Goal: Information Seeking & Learning: Learn about a topic

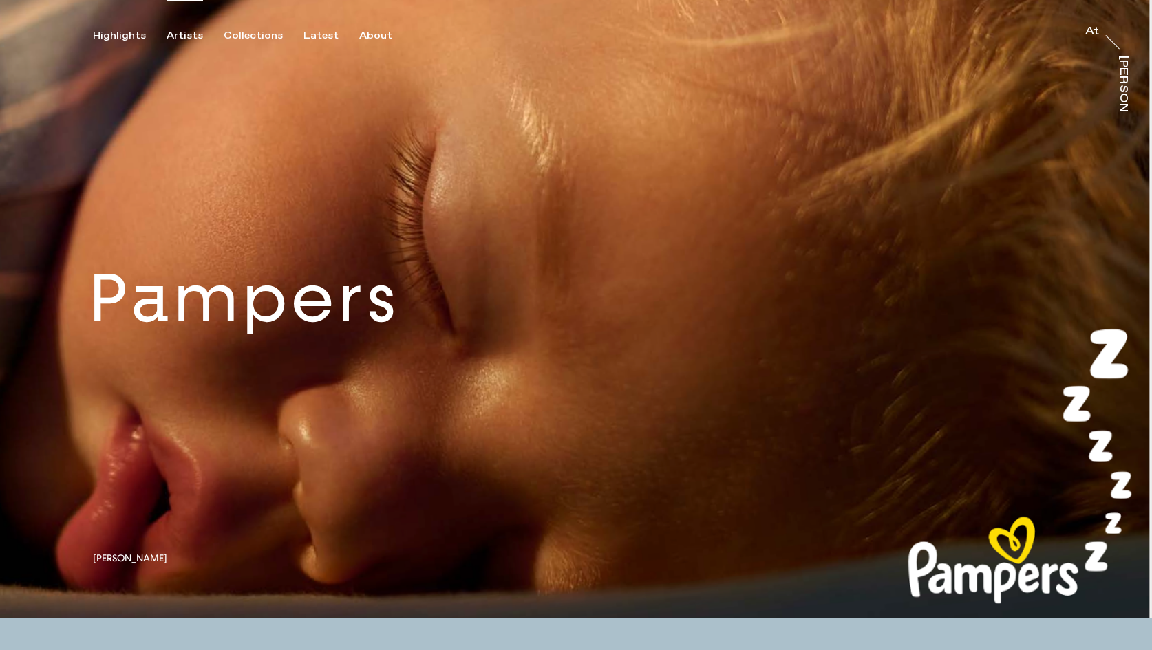
click at [176, 32] on div "Artists" at bounding box center [185, 36] width 36 height 12
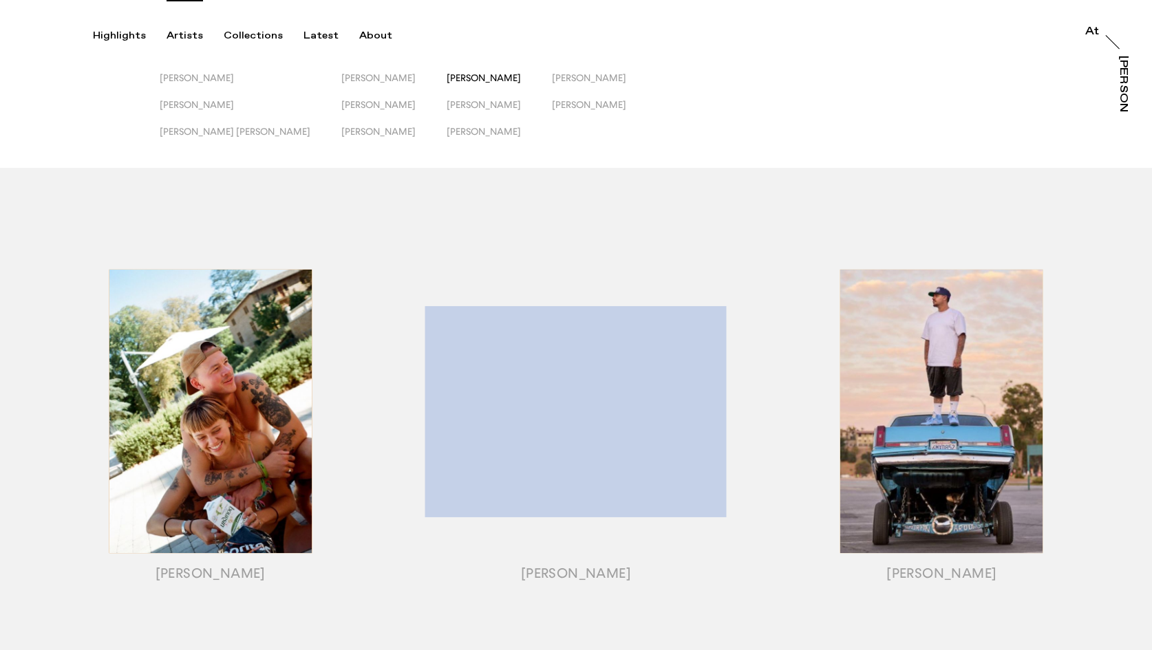
click at [447, 76] on span "[PERSON_NAME]" at bounding box center [484, 77] width 74 height 11
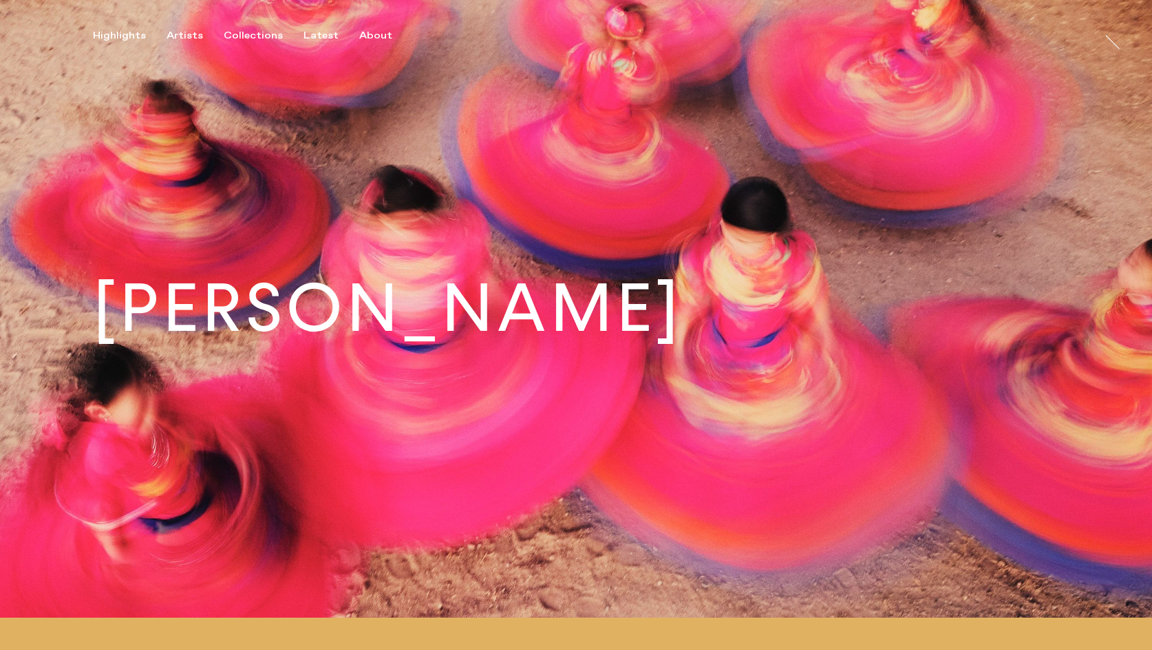
click at [438, 77] on img at bounding box center [576, 309] width 1152 height 618
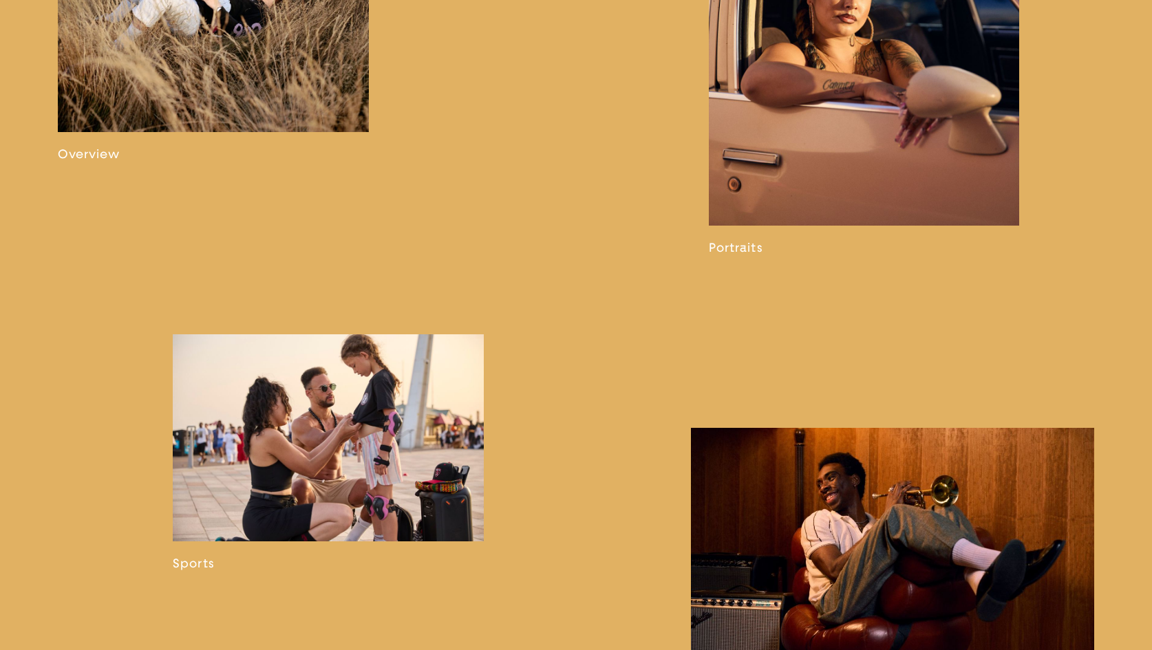
scroll to position [1254, 0]
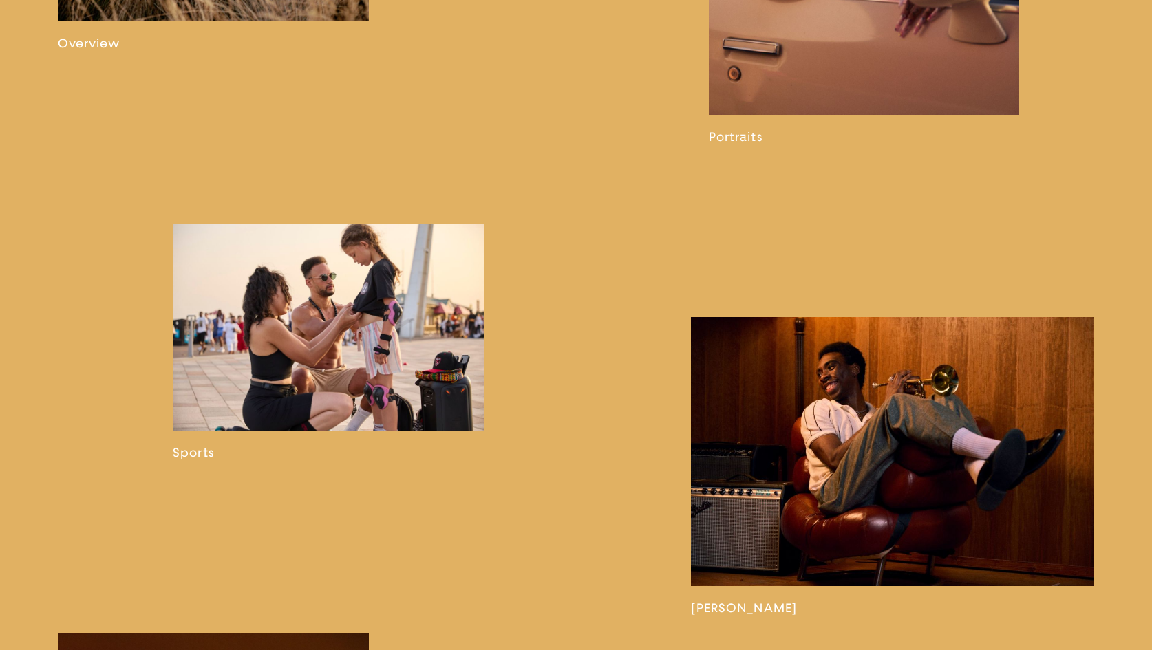
click at [367, 319] on link at bounding box center [328, 342] width 311 height 237
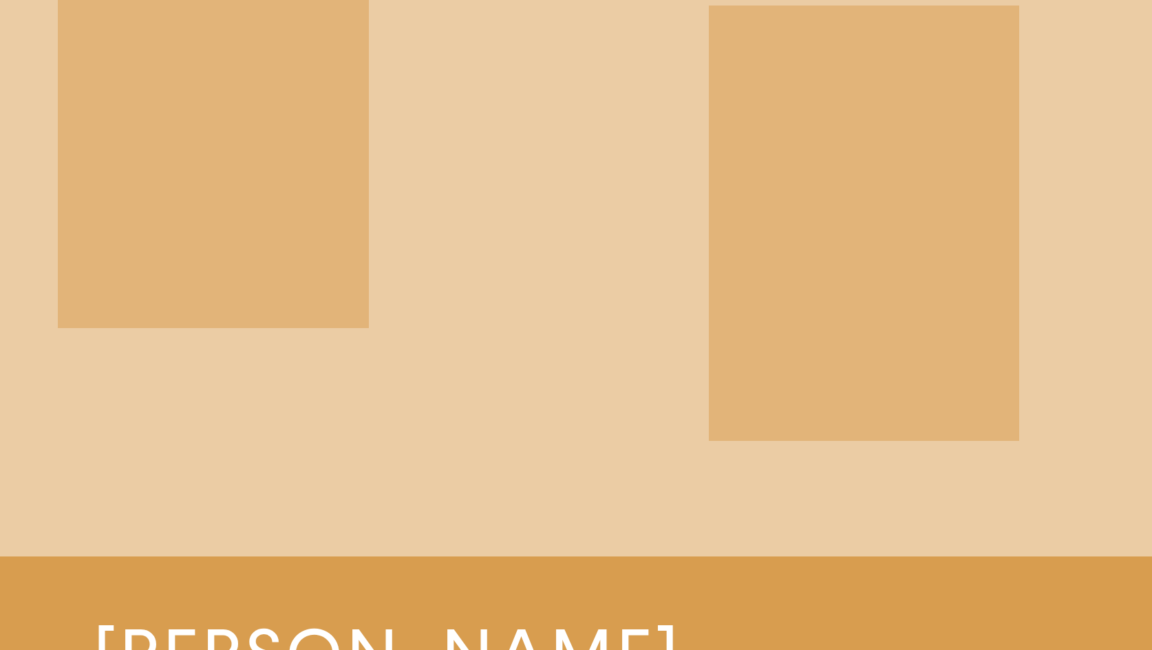
scroll to position [8684, 0]
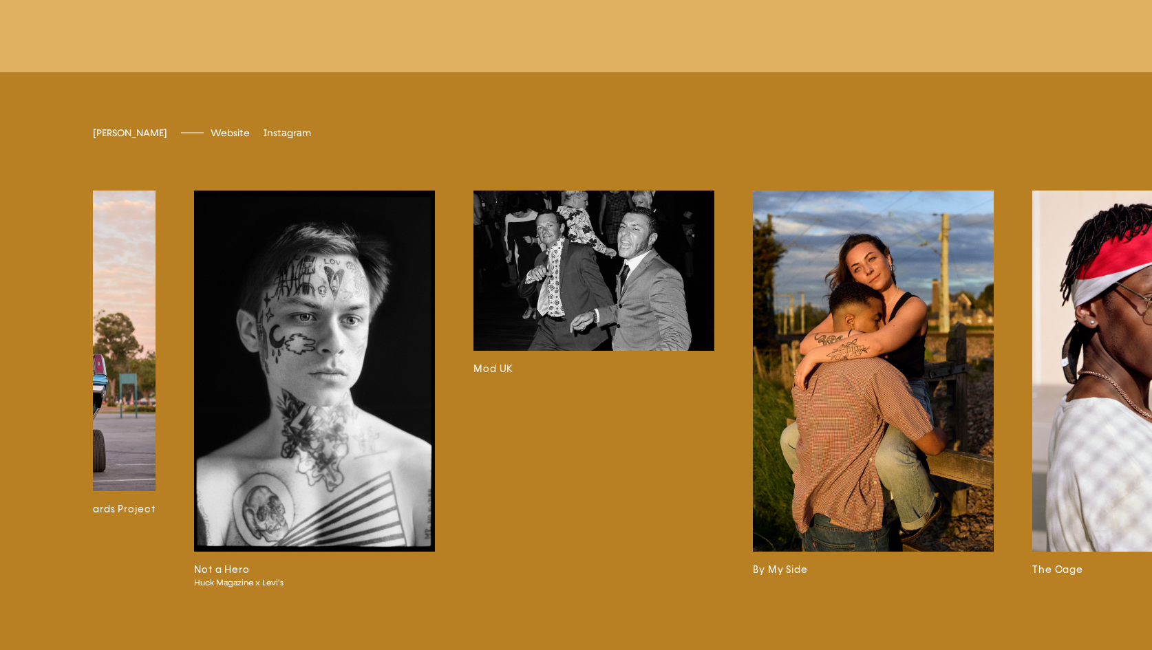
scroll to position [0, 1532]
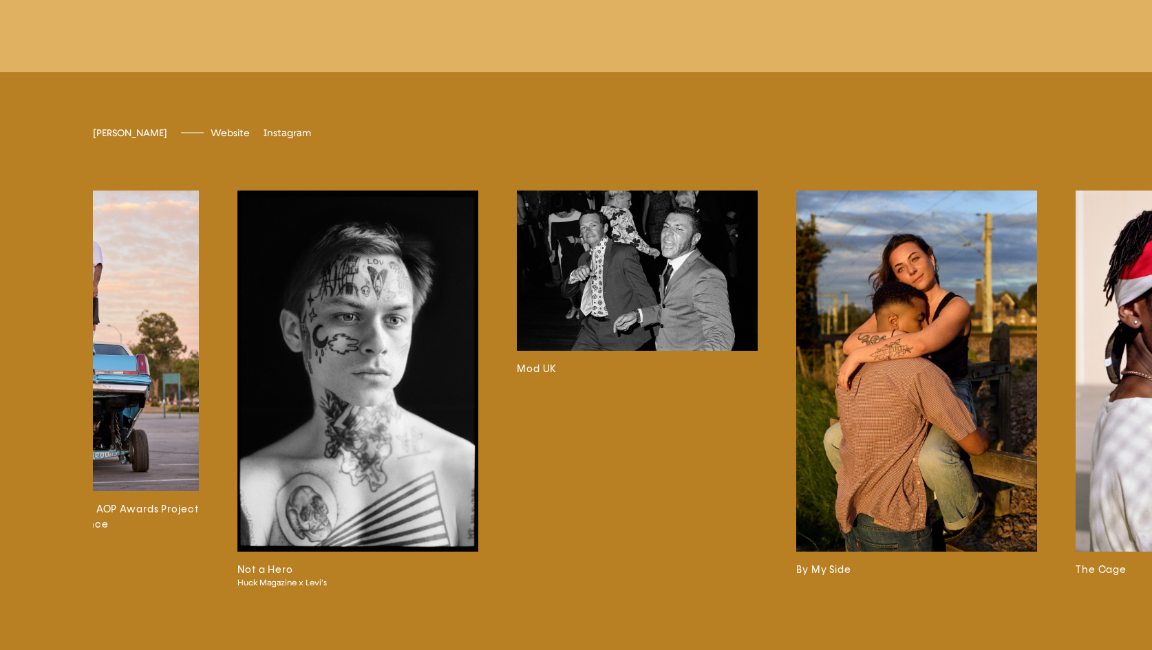
click at [362, 374] on img at bounding box center [357, 371] width 241 height 361
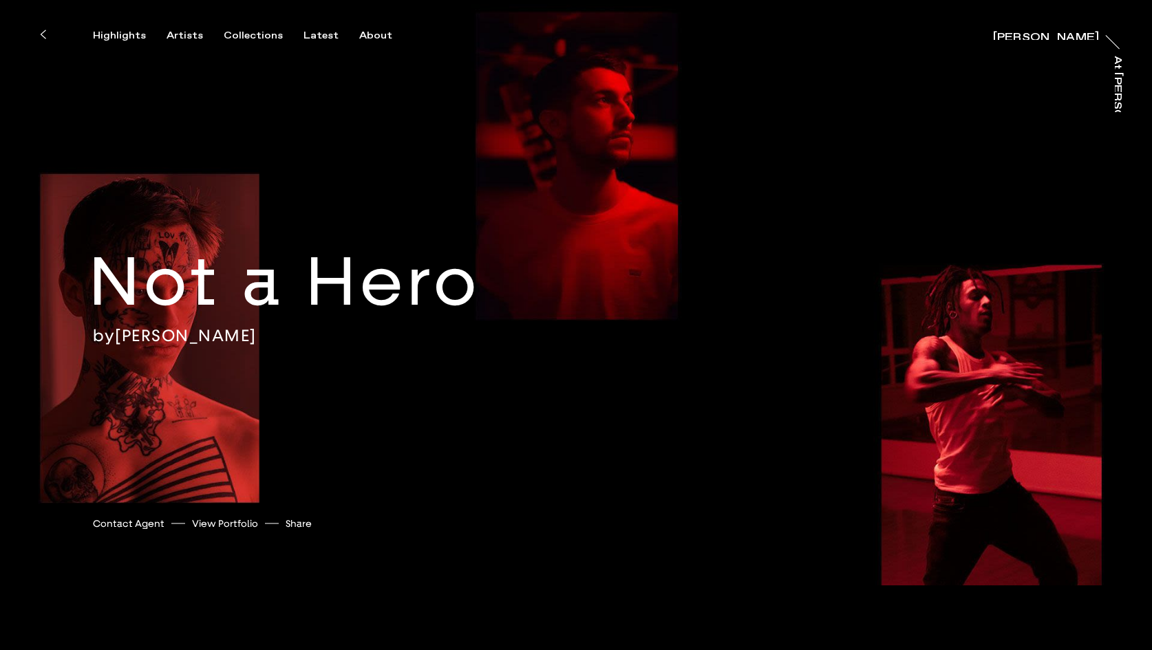
click at [40, 38] on icon at bounding box center [43, 34] width 6 height 11
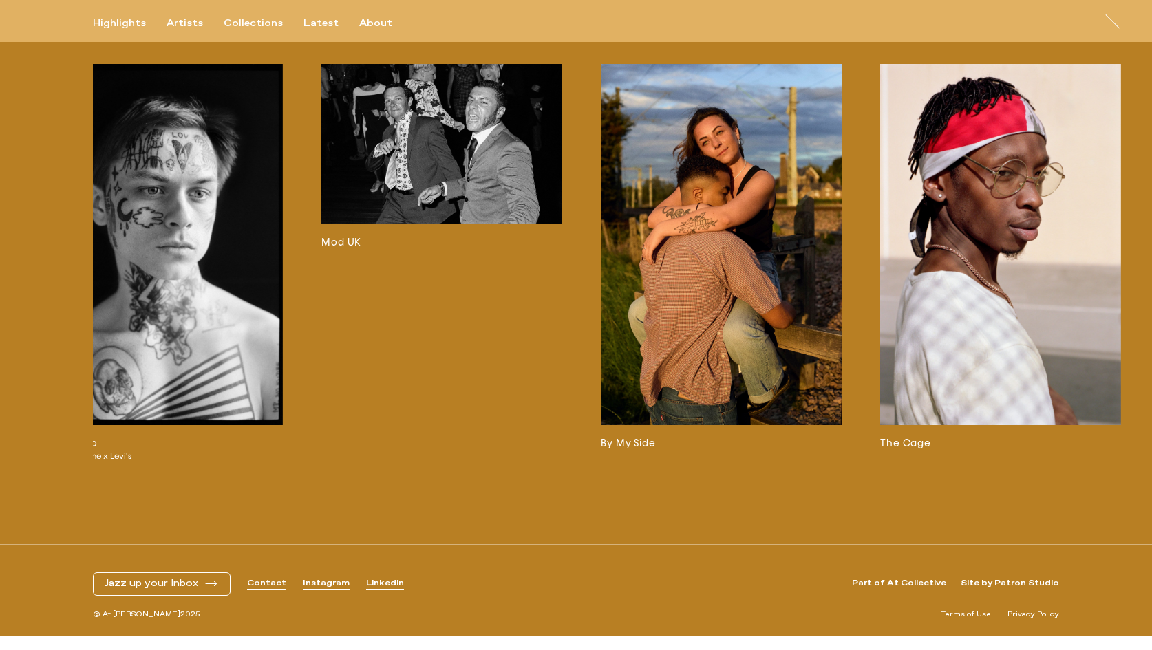
scroll to position [0, 1728]
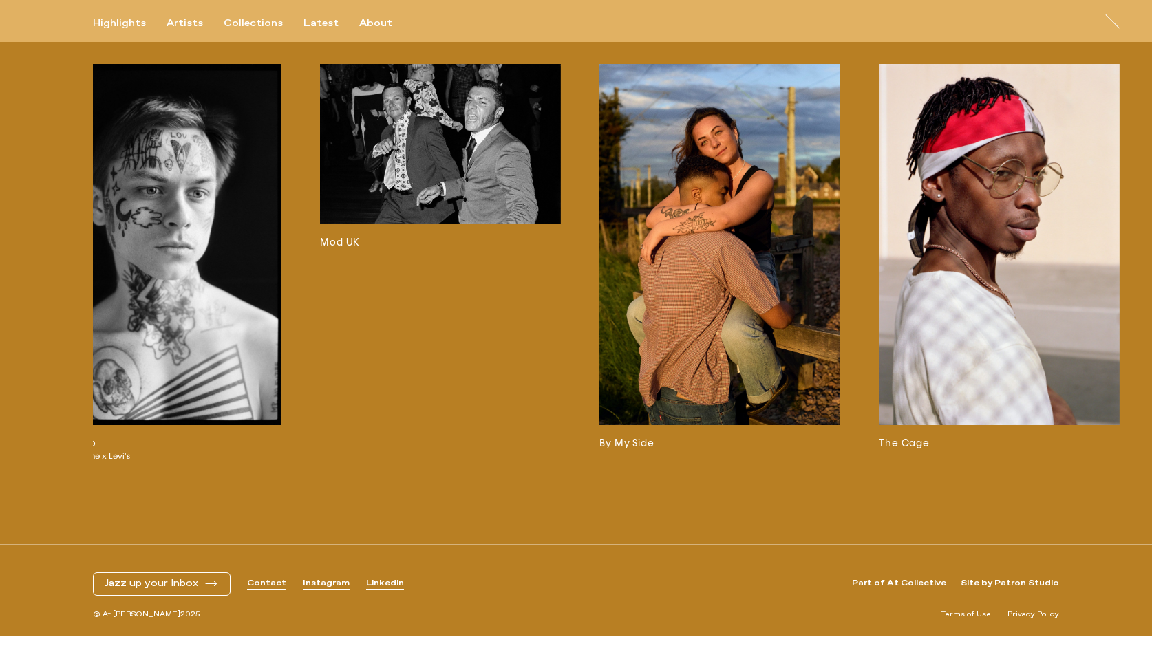
click at [769, 279] on img at bounding box center [719, 244] width 241 height 361
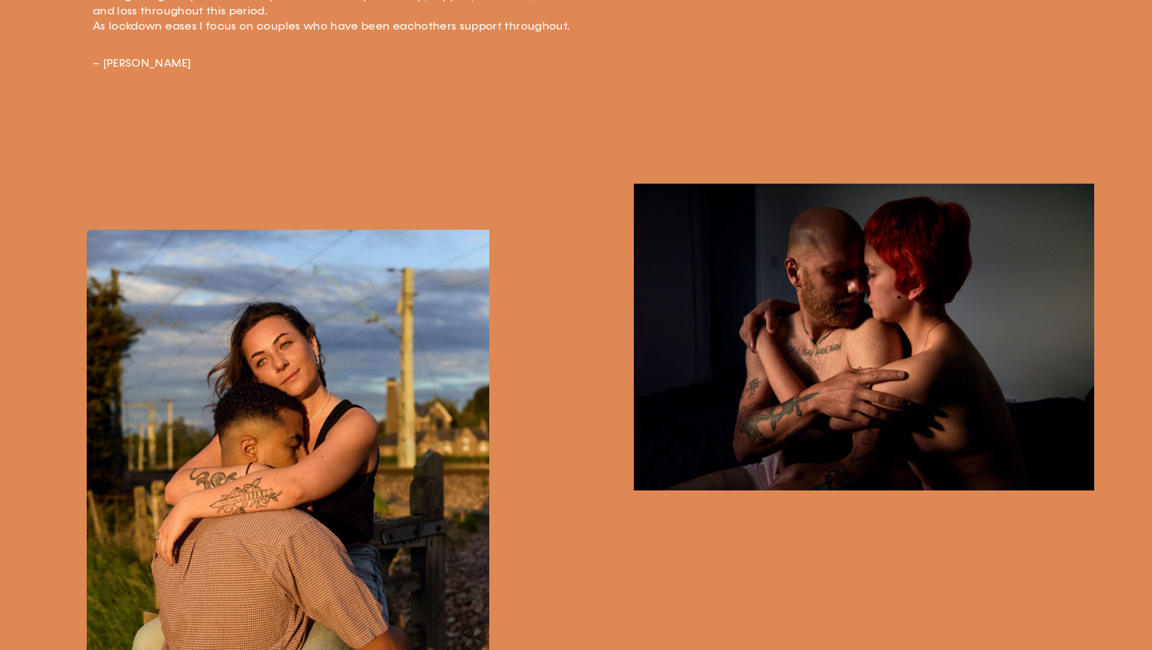
scroll to position [557, 0]
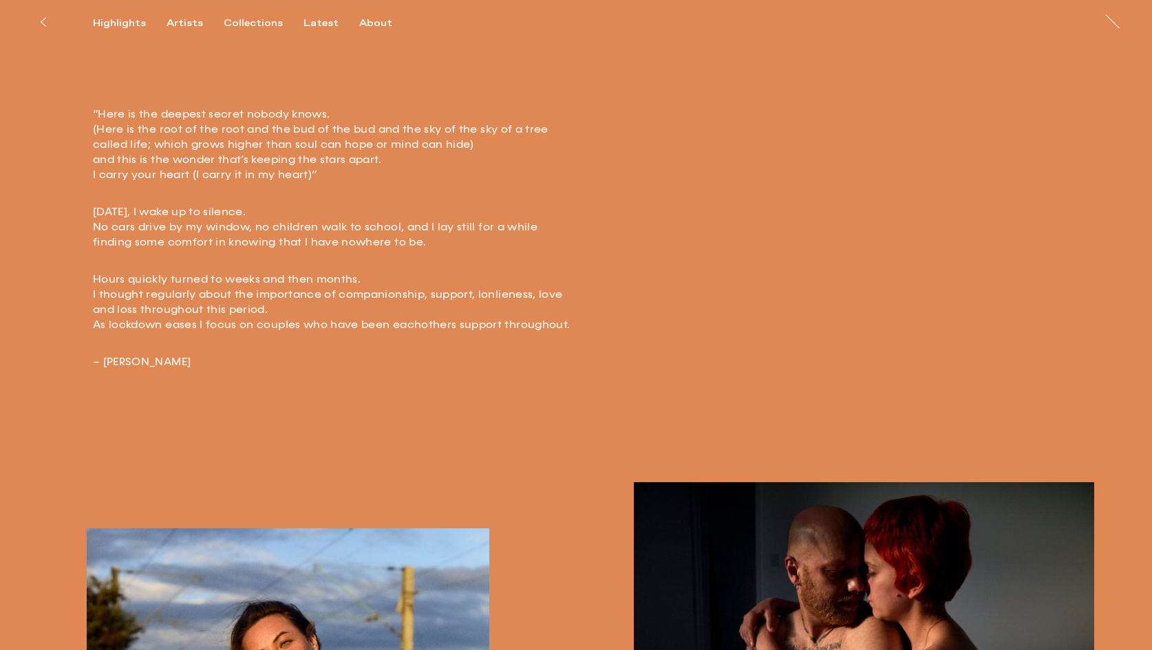
click at [50, 21] on button at bounding box center [43, 22] width 30 height 30
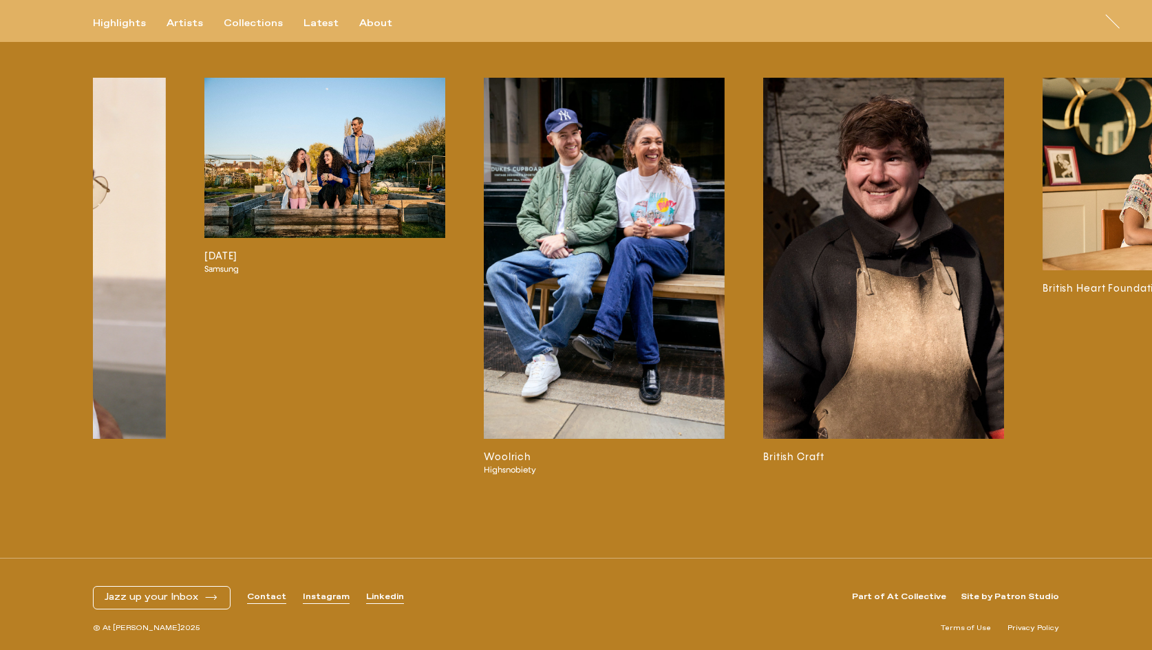
scroll to position [0, 2679]
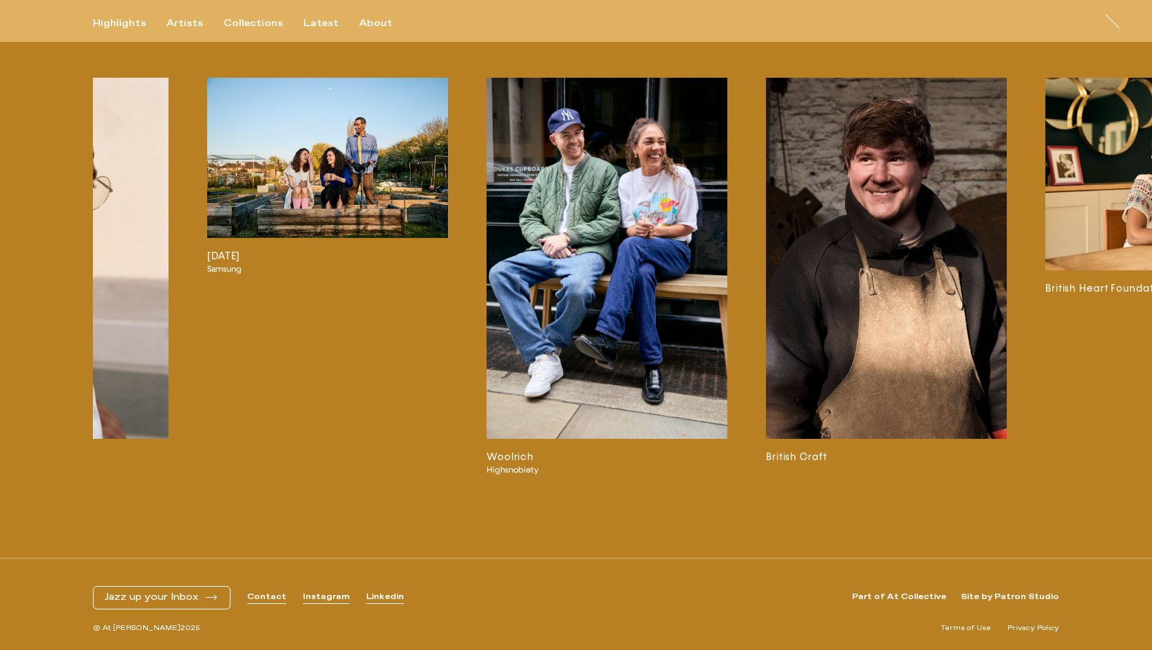
click at [560, 332] on img at bounding box center [606, 258] width 241 height 361
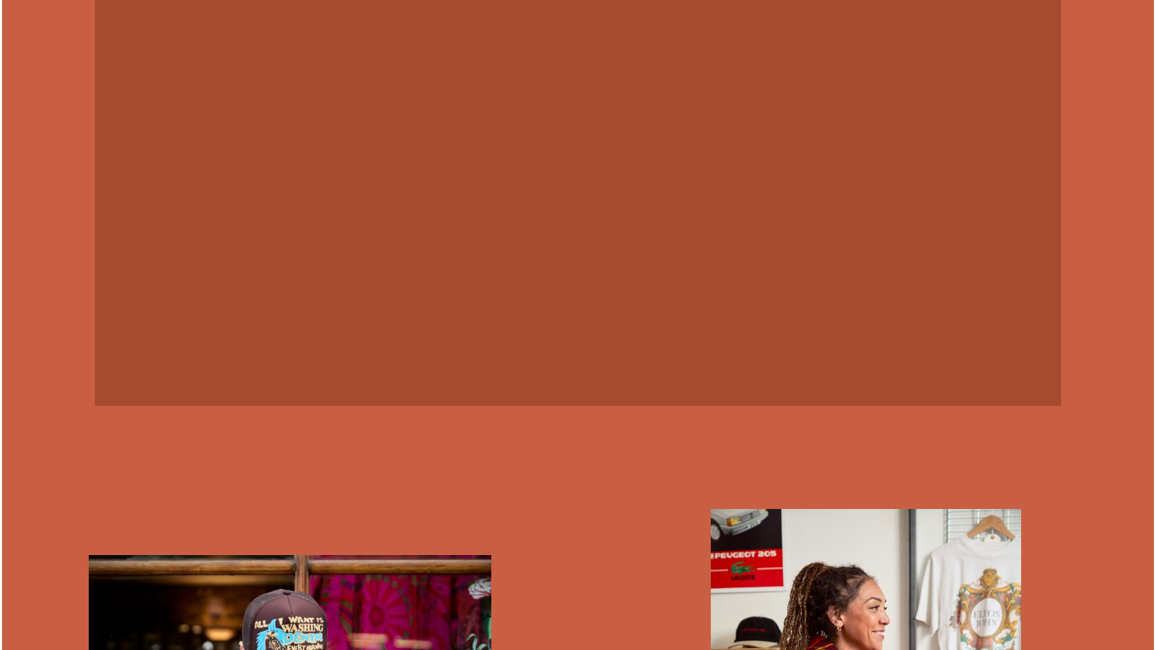
scroll to position [1702, 0]
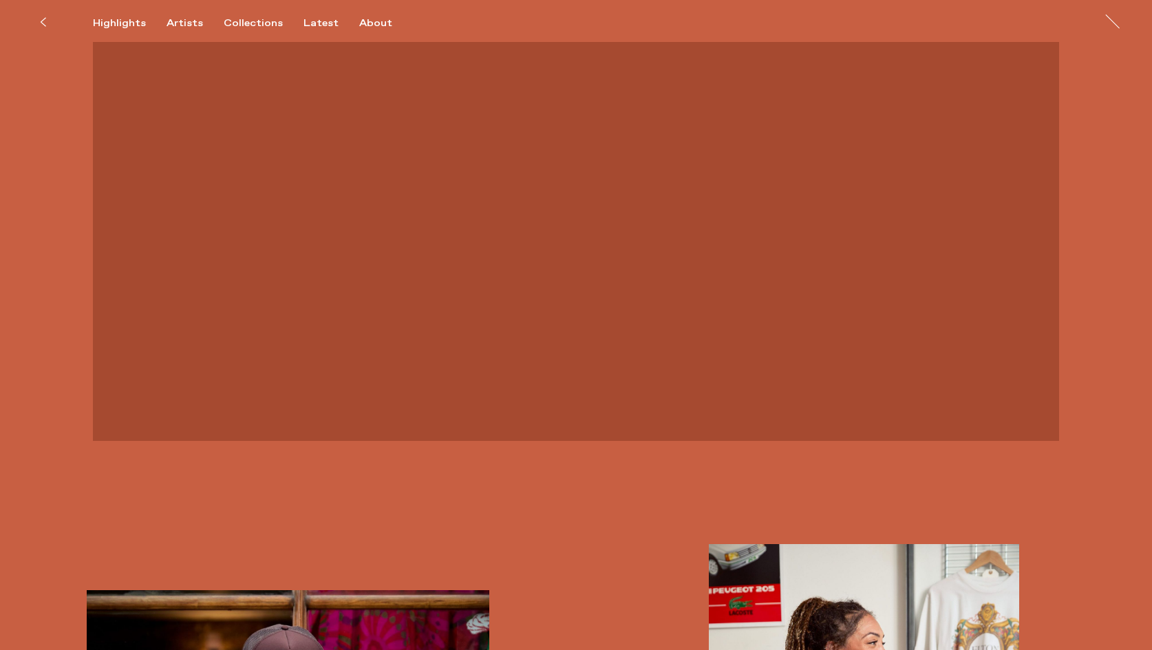
click at [561, 322] on video at bounding box center [576, 199] width 966 height 483
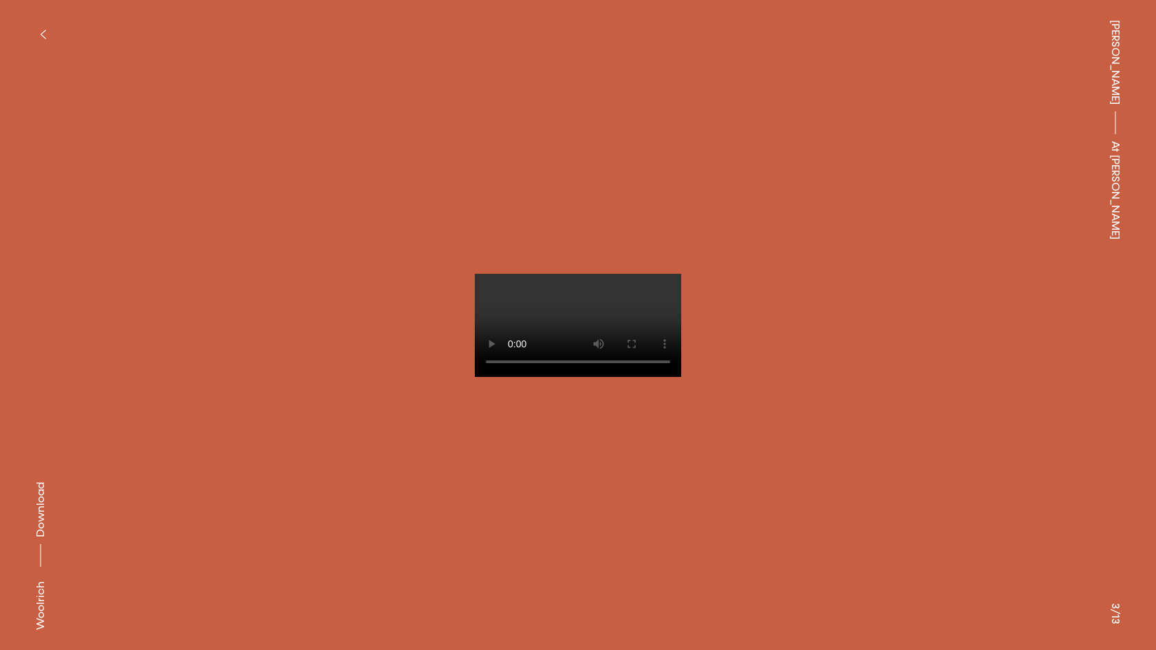
click at [41, 31] on icon "button" at bounding box center [43, 34] width 6 height 11
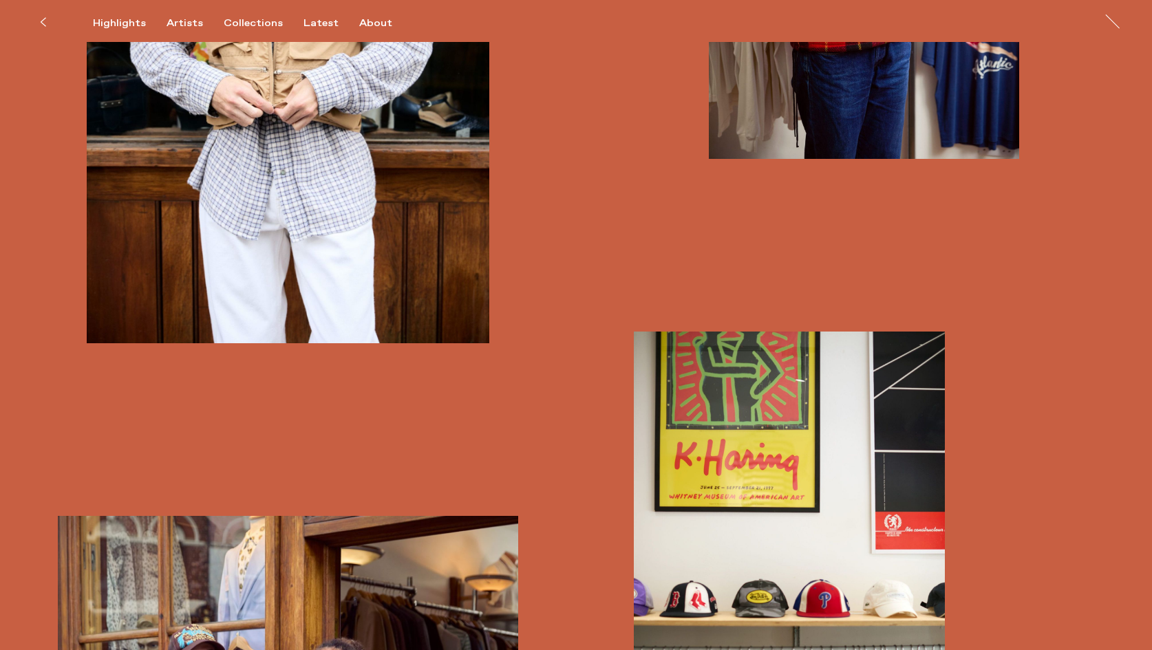
scroll to position [2246, 0]
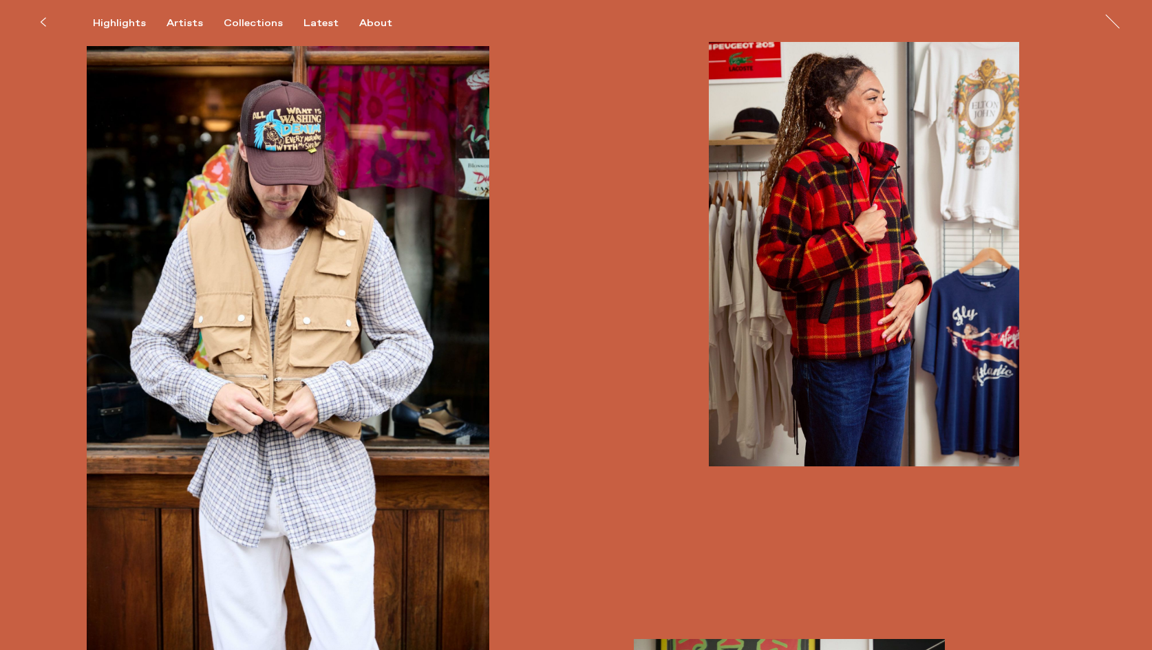
click at [35, 20] on button at bounding box center [43, 22] width 30 height 30
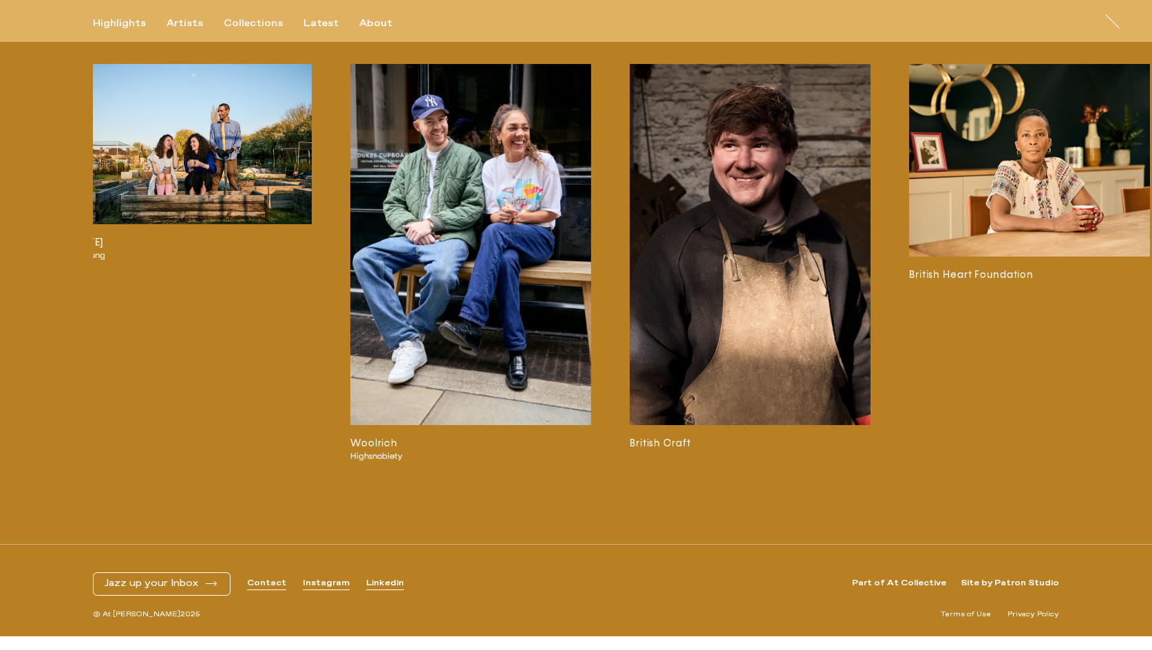
scroll to position [0, 2813]
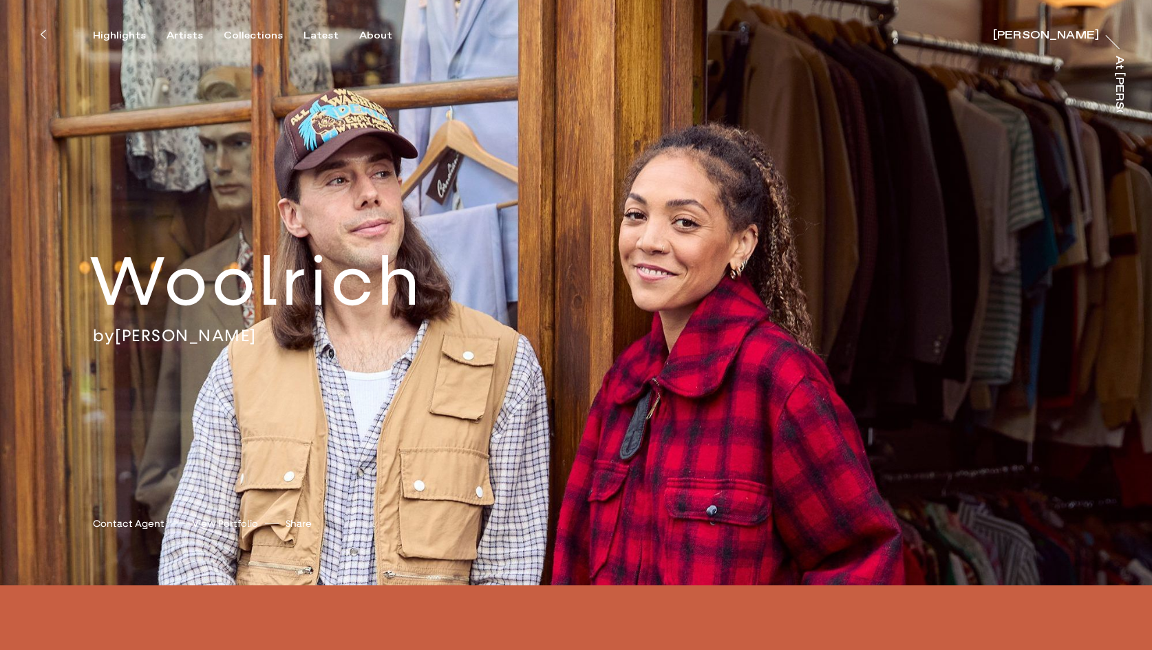
click at [42, 28] on button at bounding box center [43, 34] width 30 height 30
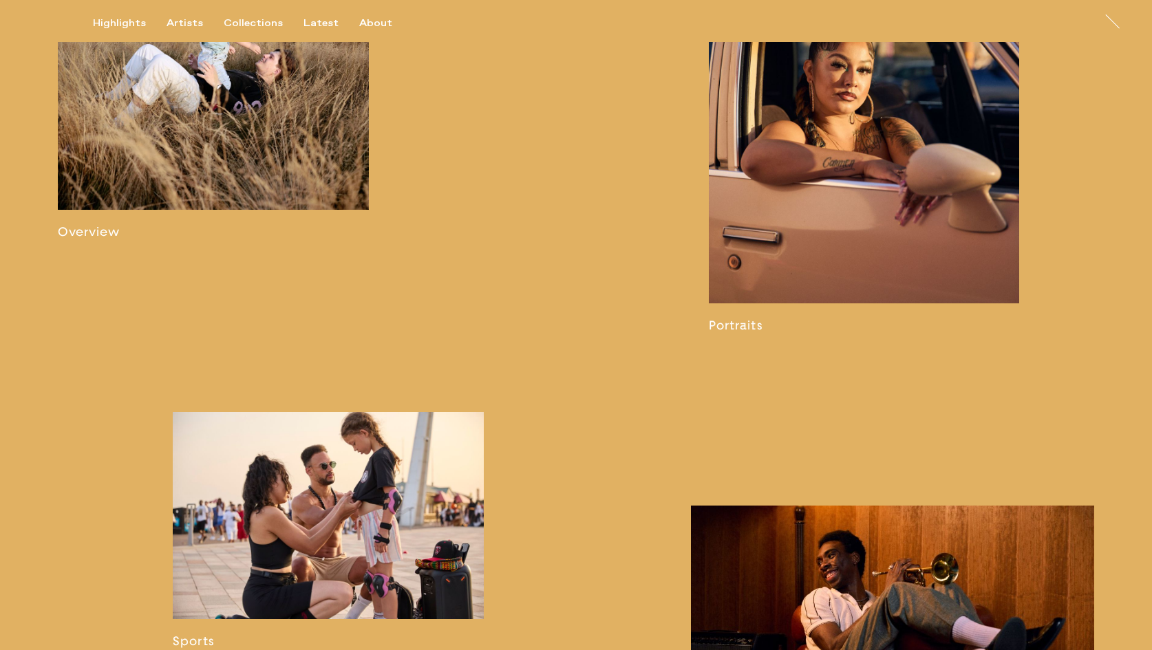
scroll to position [852, 0]
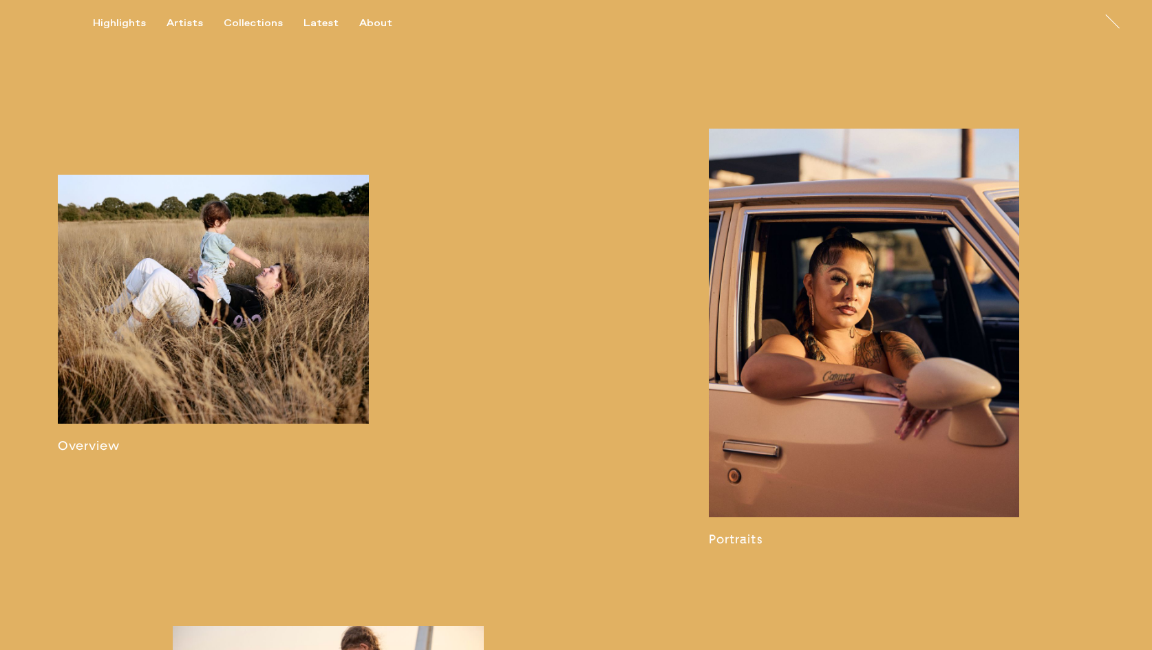
click at [308, 371] on link at bounding box center [213, 314] width 311 height 279
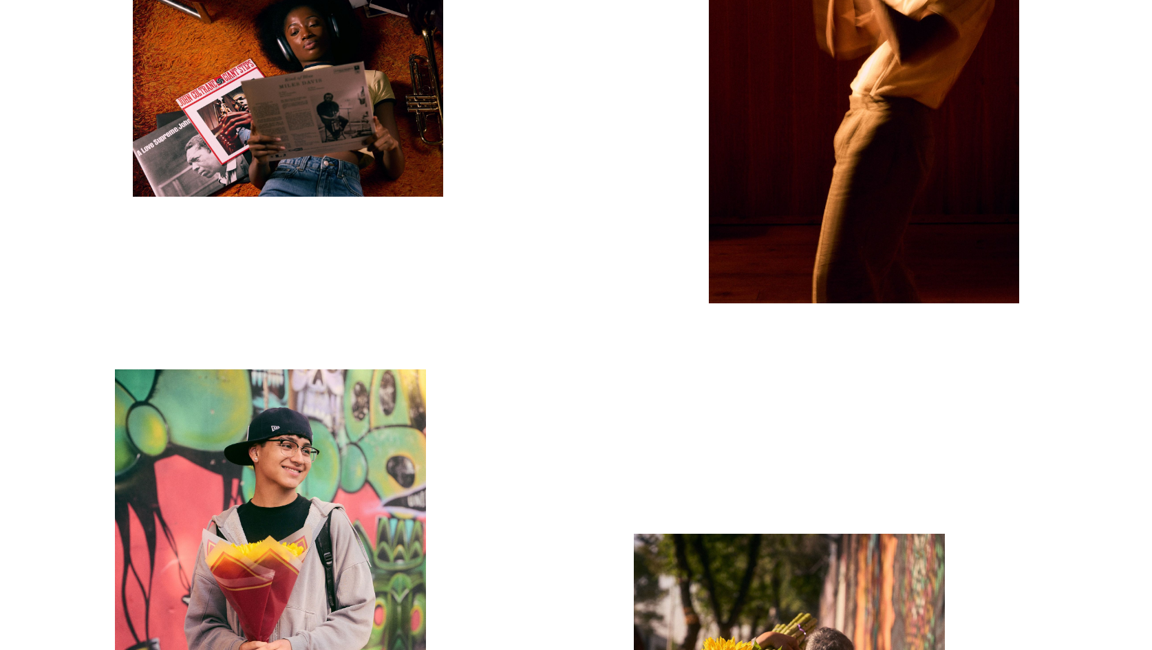
scroll to position [10678, 0]
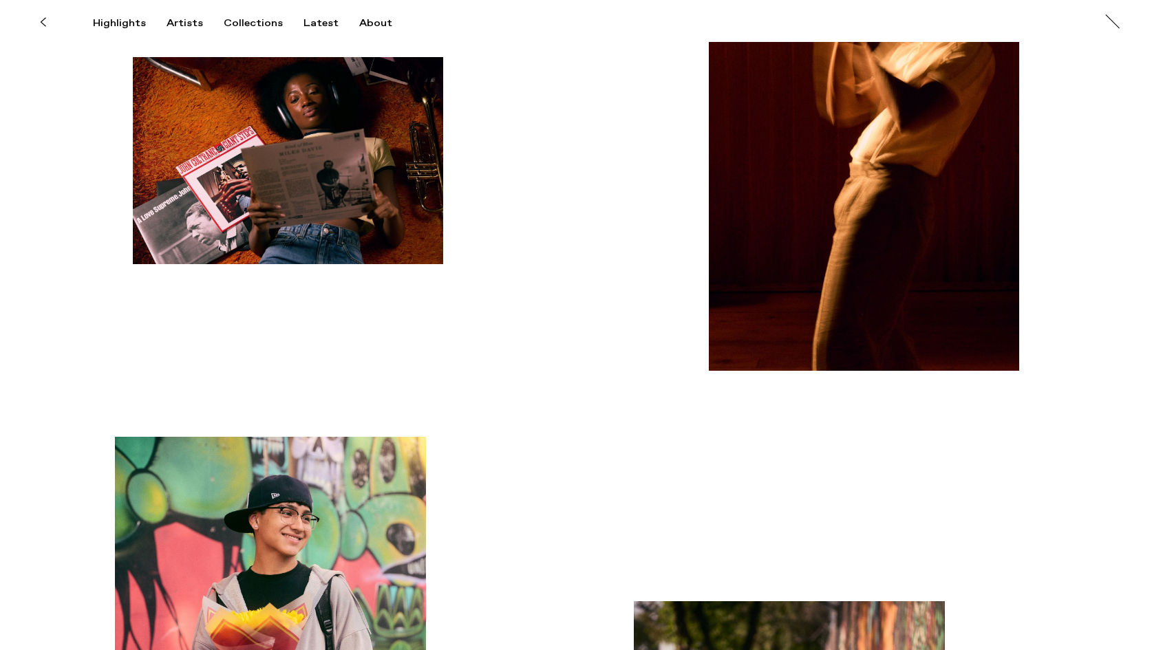
click at [43, 19] on icon at bounding box center [43, 22] width 6 height 11
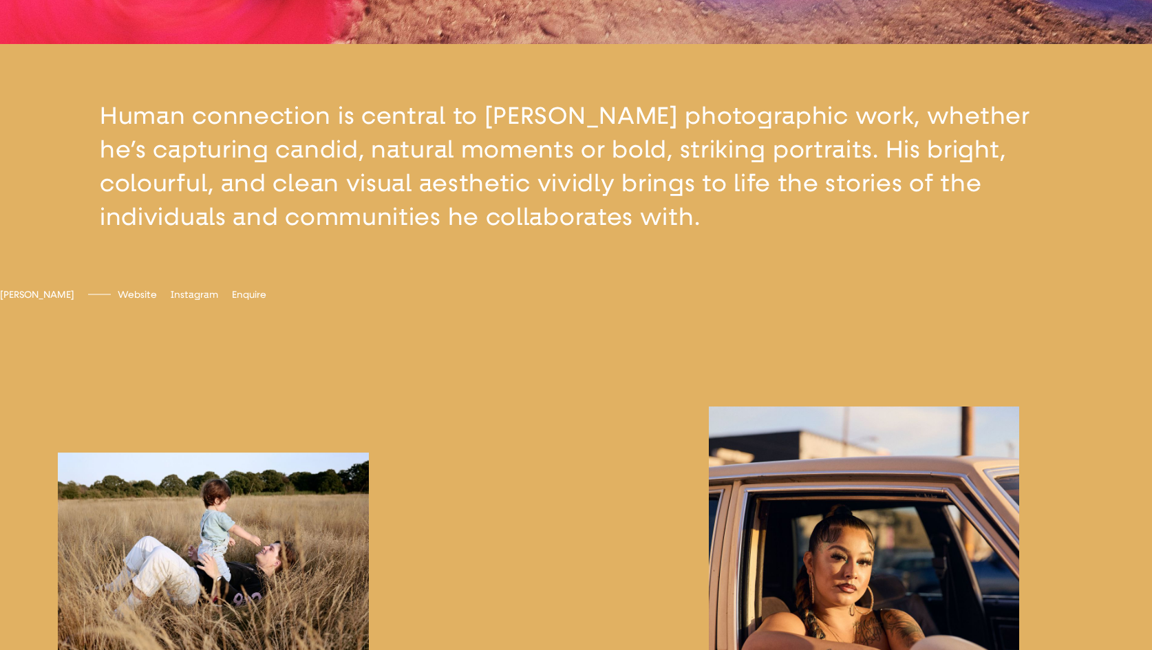
scroll to position [527, 0]
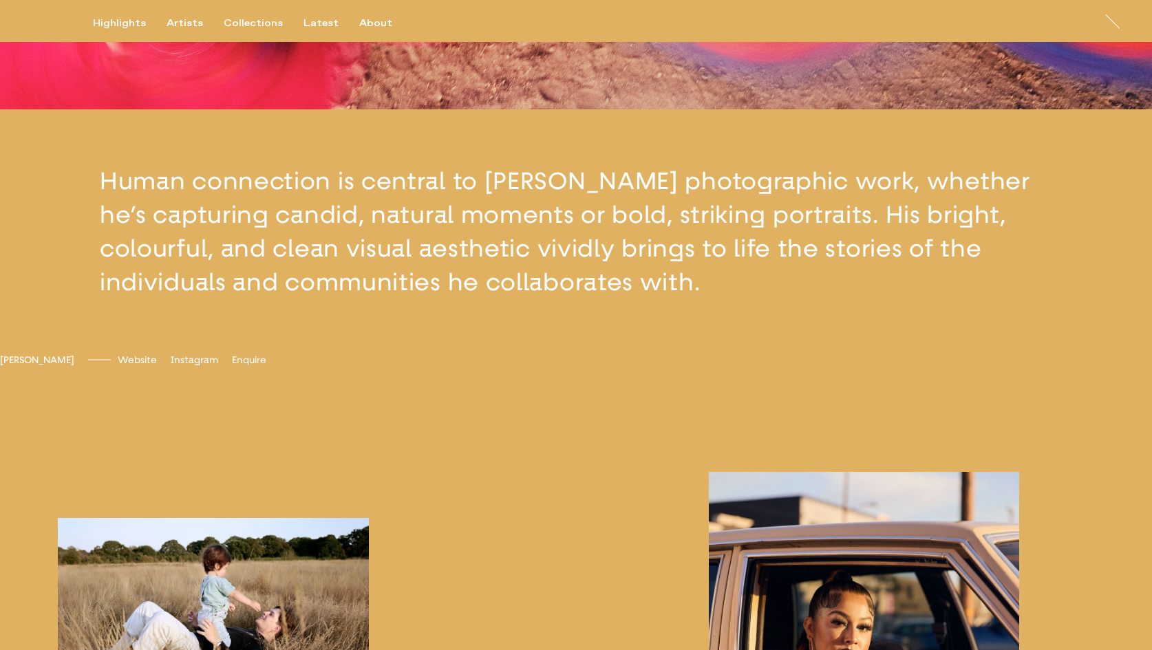
click at [451, 253] on button "button" at bounding box center [576, 231] width 1152 height 245
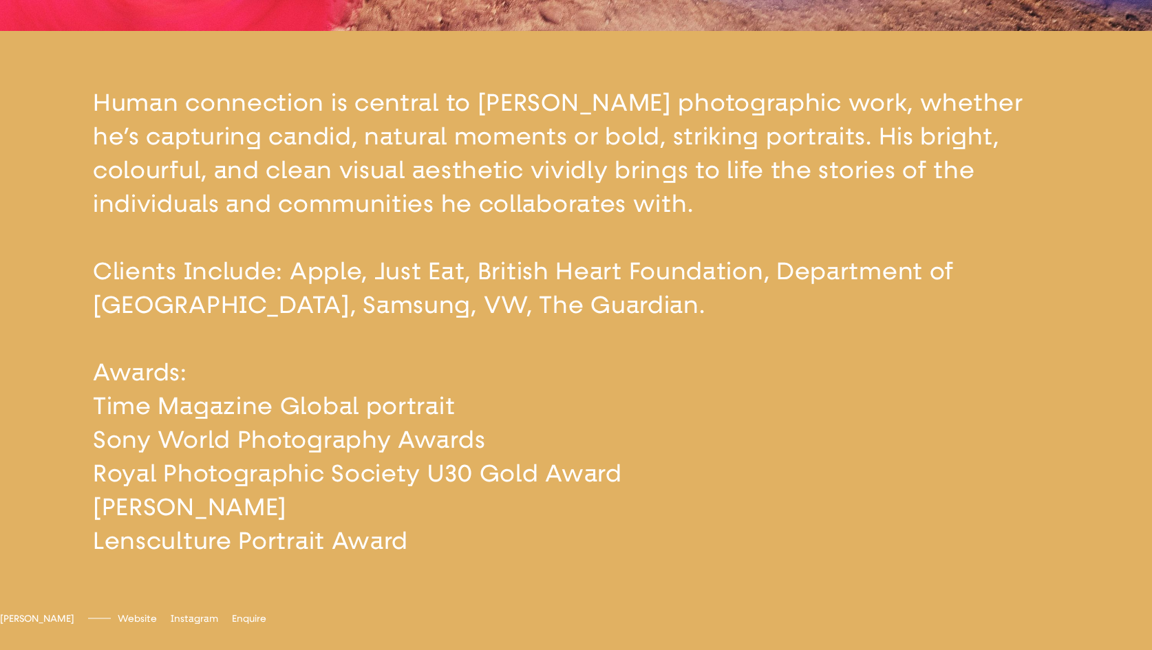
scroll to position [618, 0]
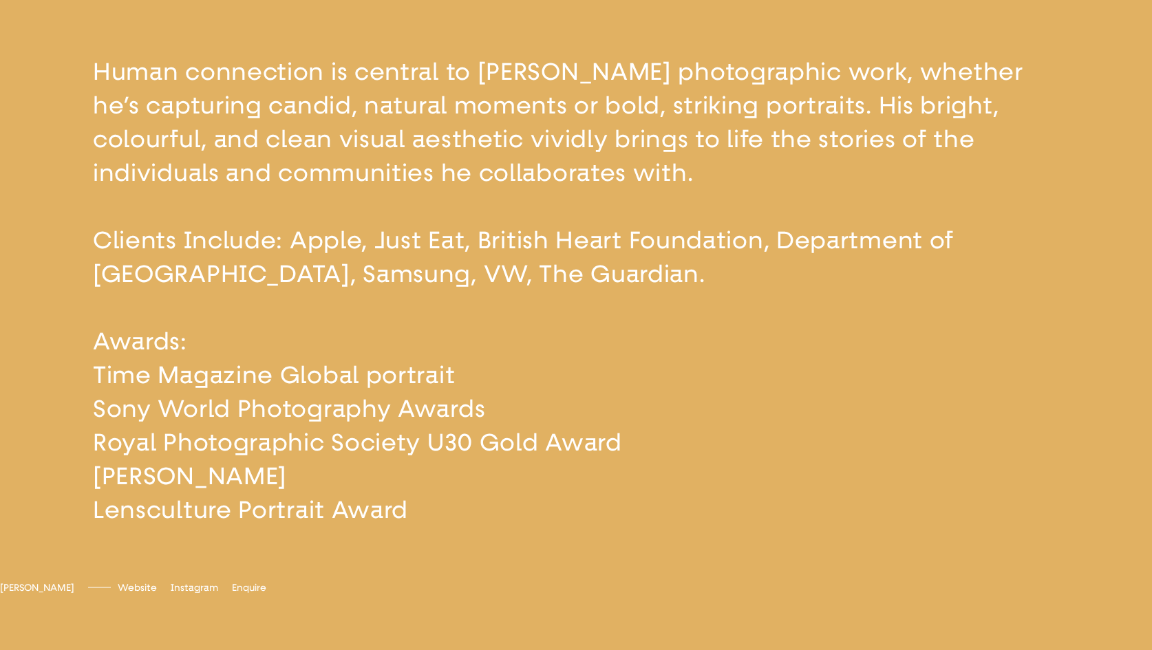
click at [500, 142] on button "button" at bounding box center [576, 291] width 1152 height 582
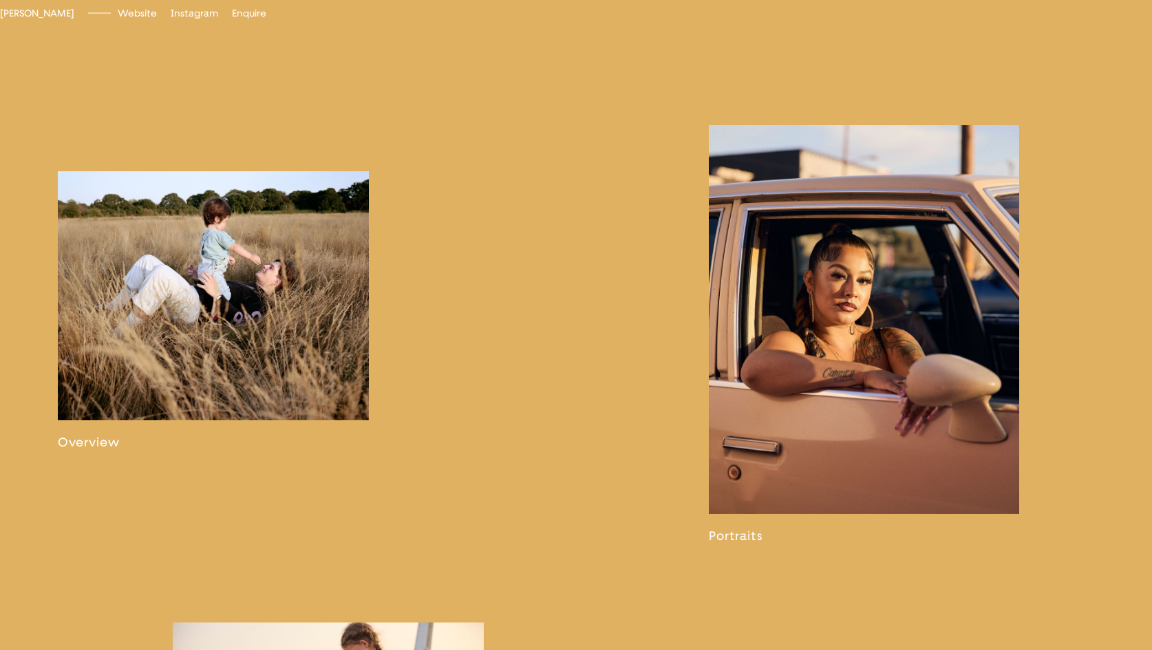
scroll to position [919, 0]
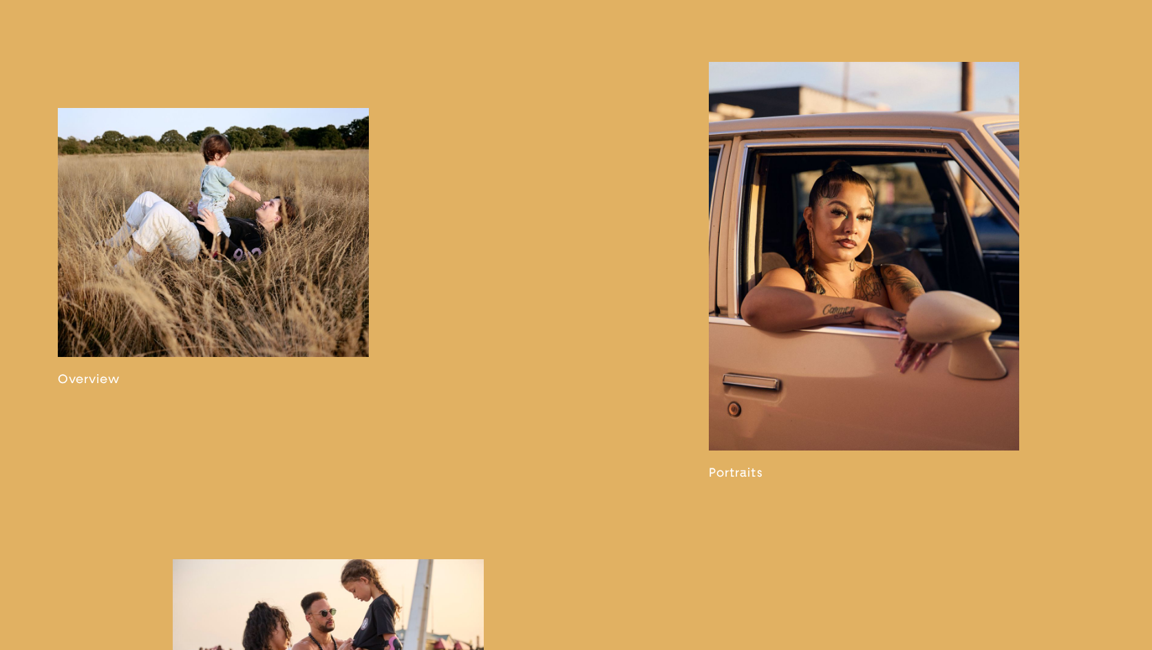
click at [826, 298] on link at bounding box center [864, 271] width 311 height 418
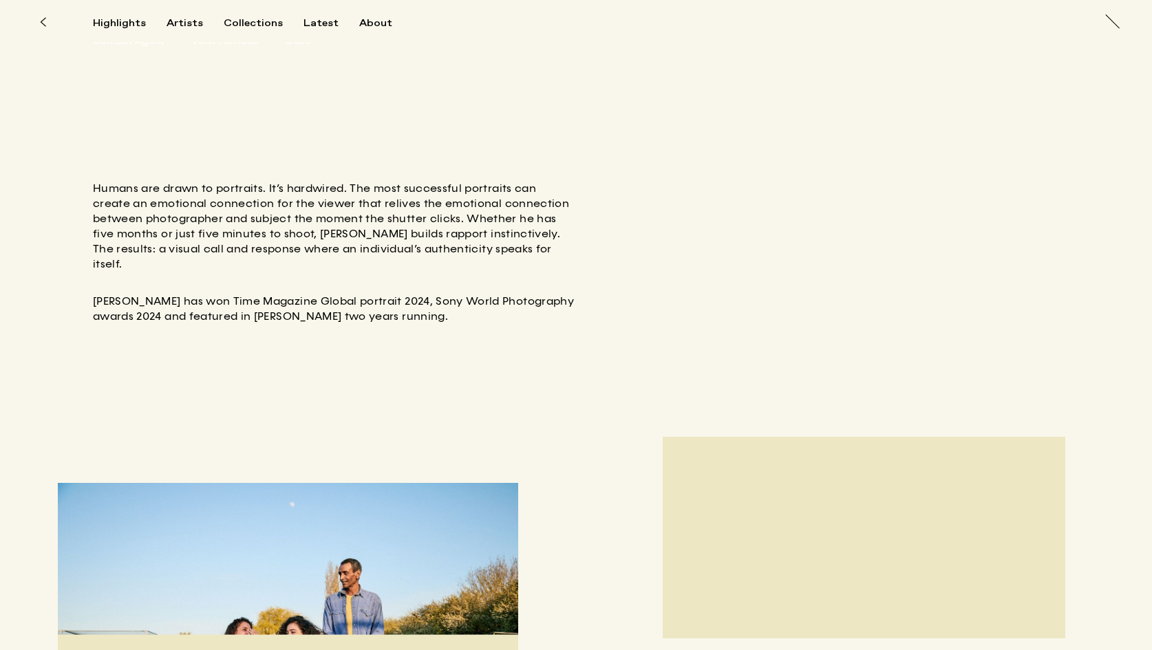
scroll to position [456, 0]
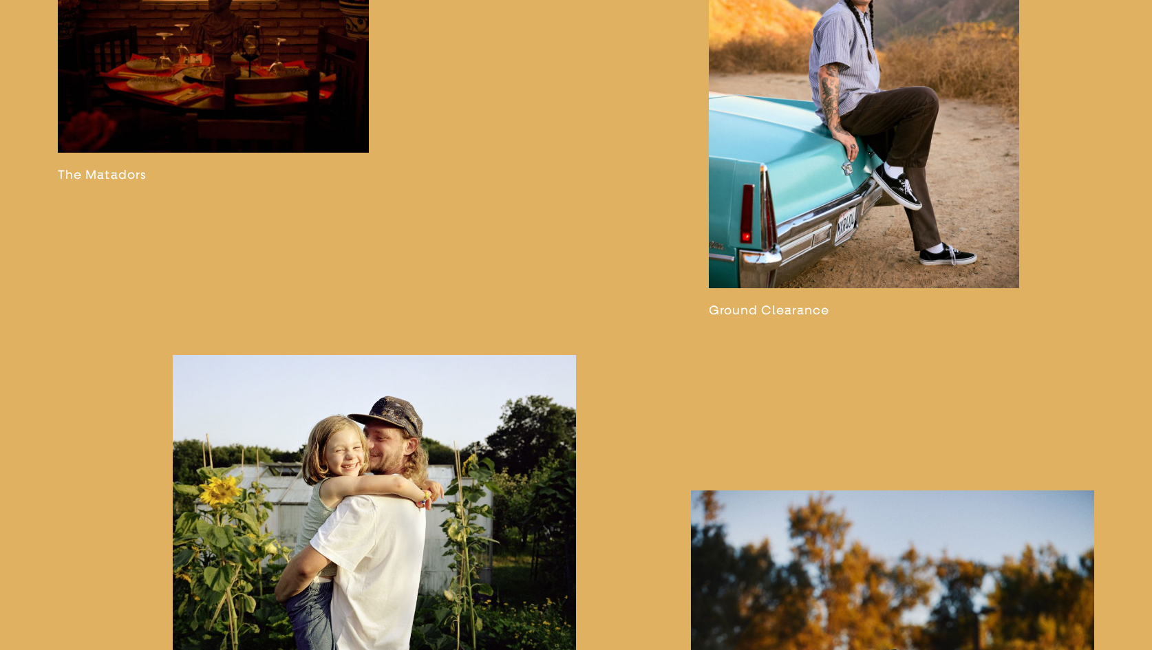
scroll to position [1984, 0]
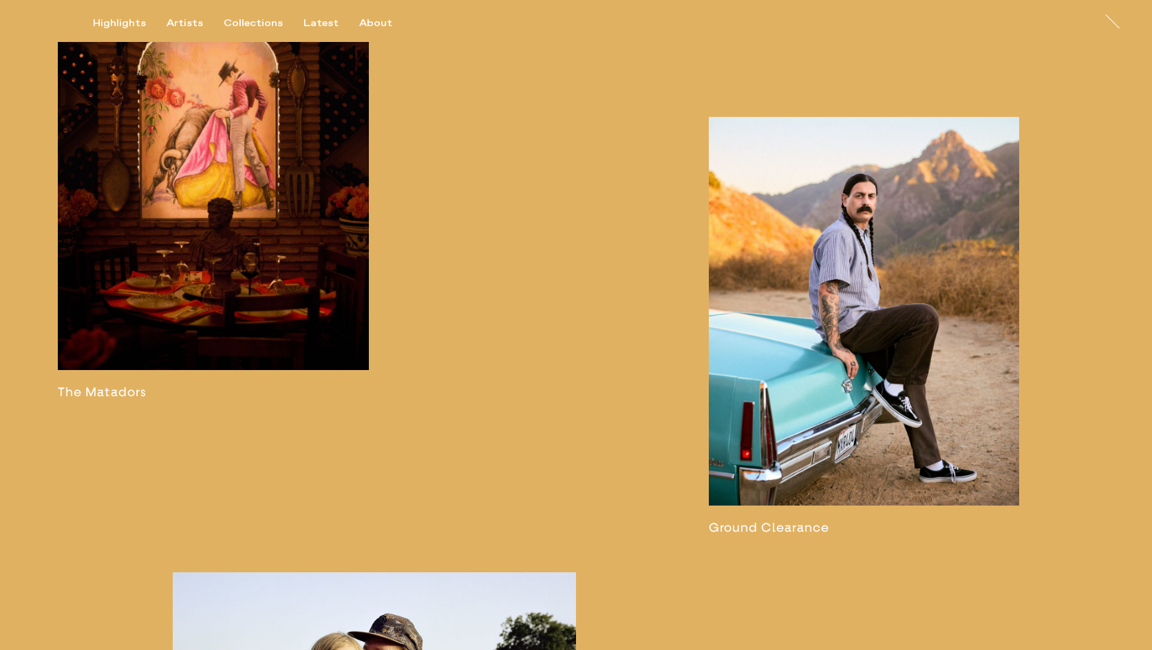
click at [277, 261] on link at bounding box center [213, 152] width 311 height 496
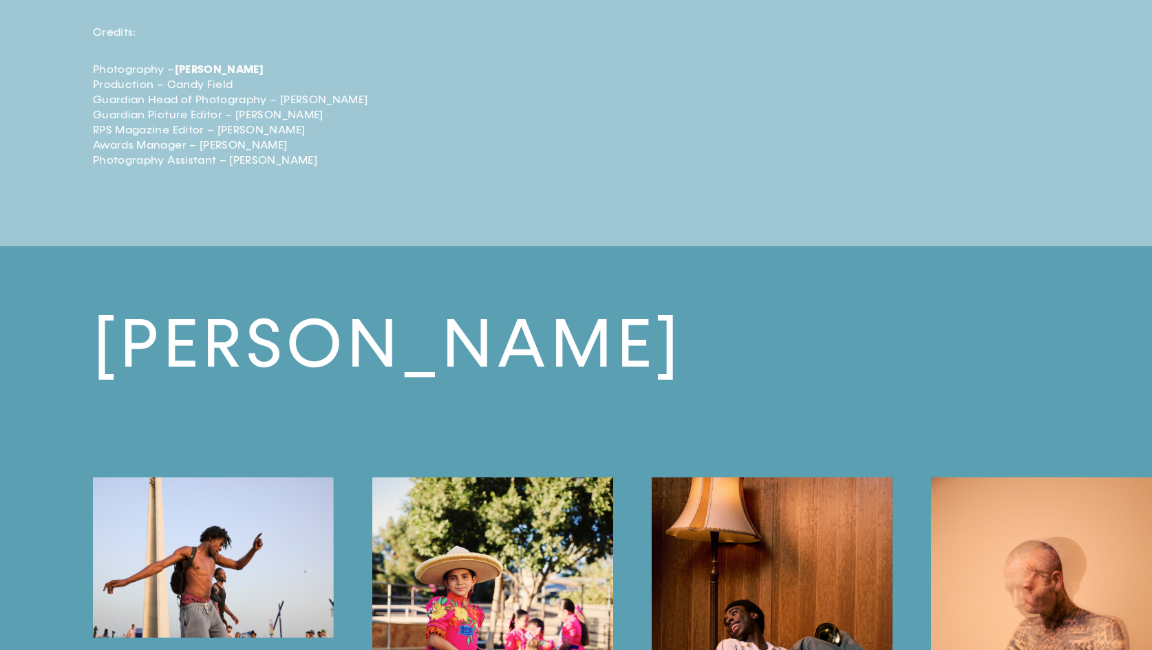
scroll to position [5682, 0]
